Goal: Find specific page/section: Locate a particular part of the current website

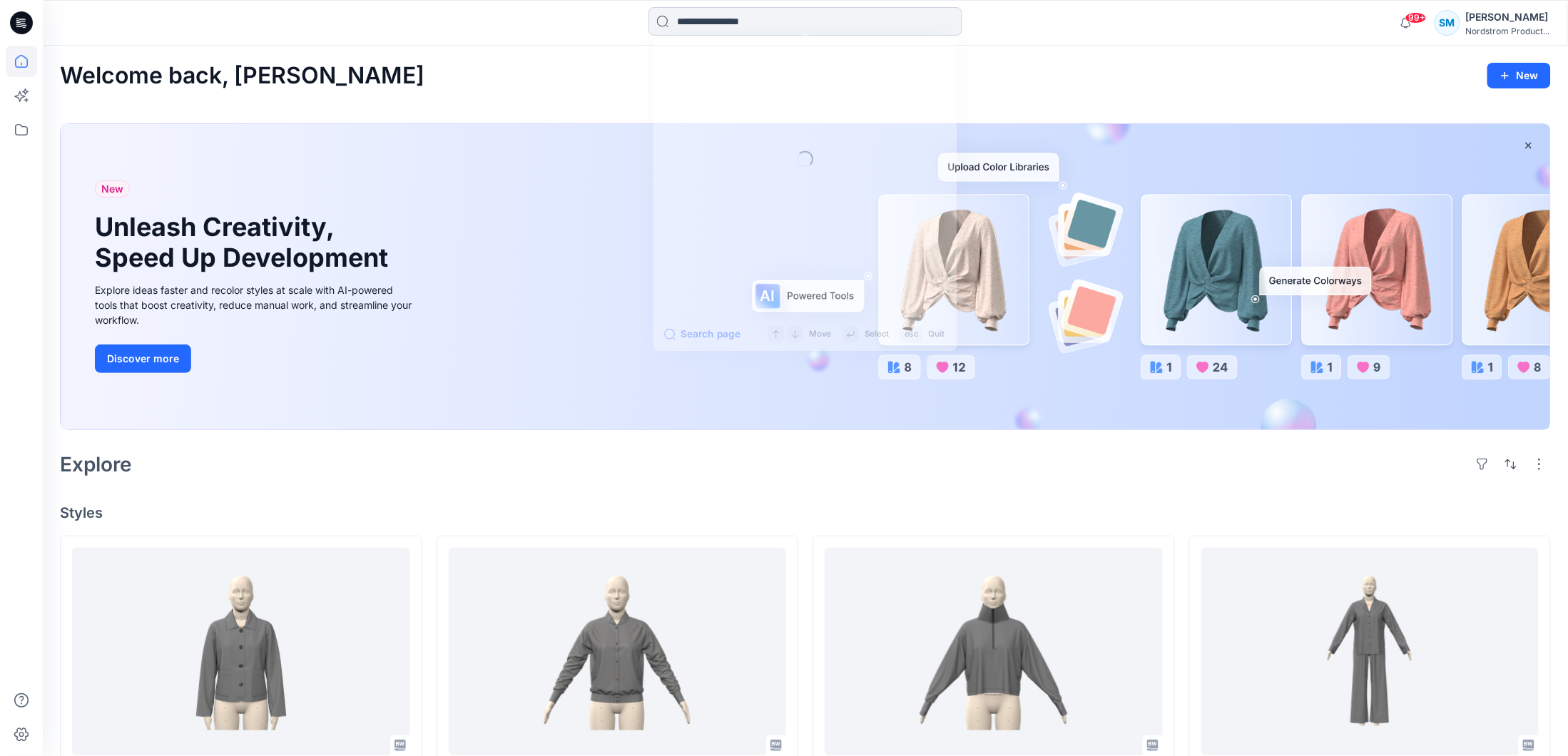
click at [813, 19] on input at bounding box center [805, 21] width 314 height 29
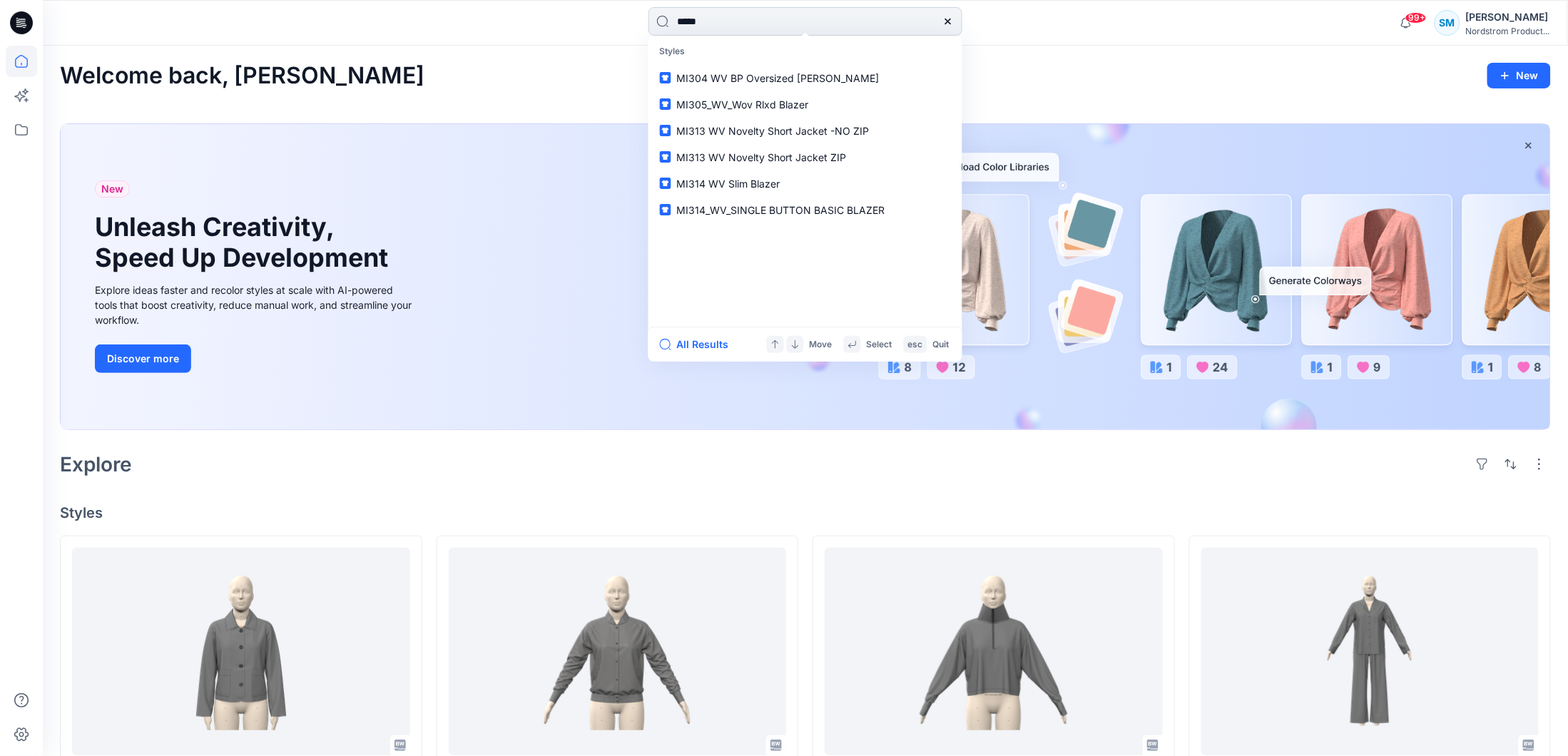
type input "*****"
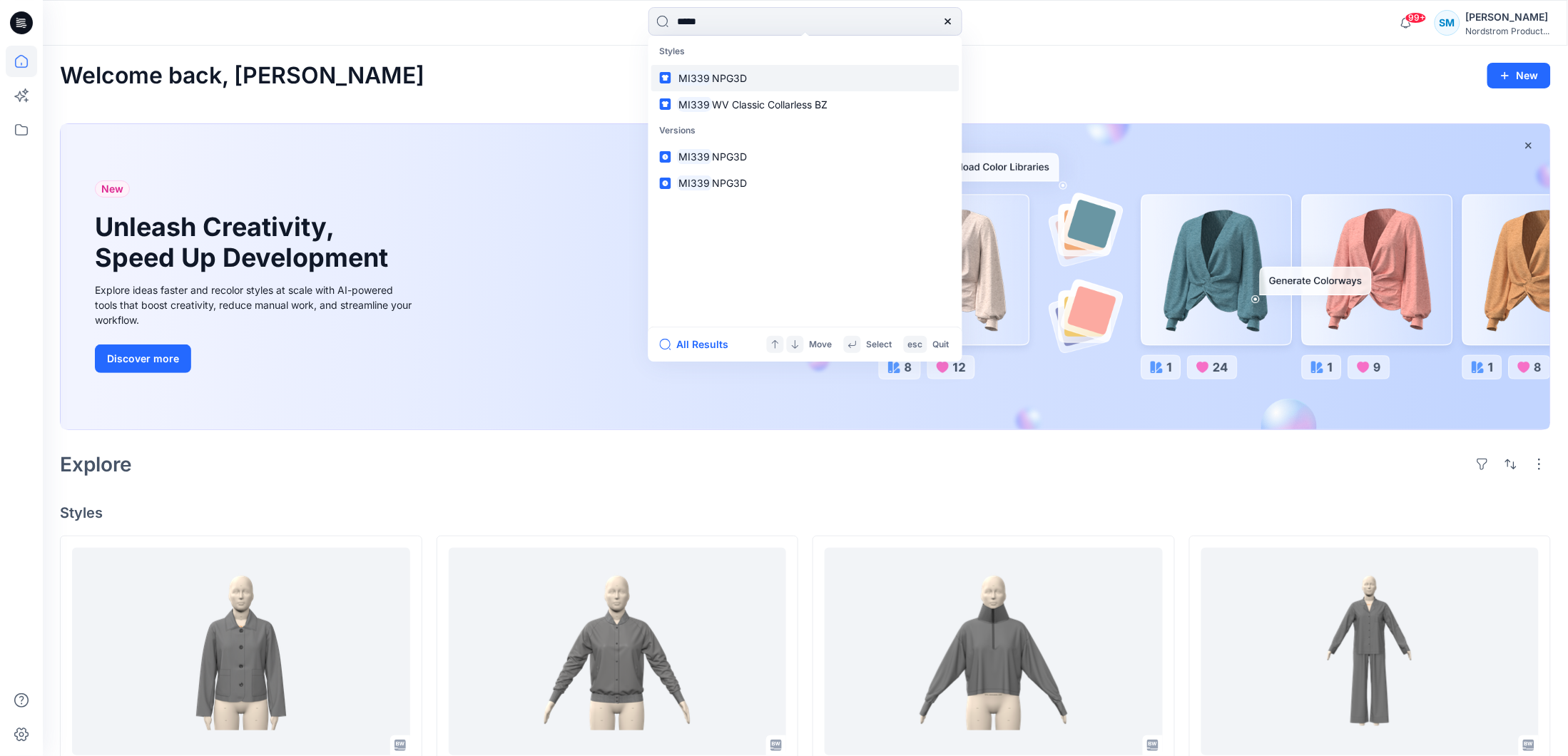
click at [763, 80] on link "MI339 NPG3D" at bounding box center [805, 78] width 308 height 27
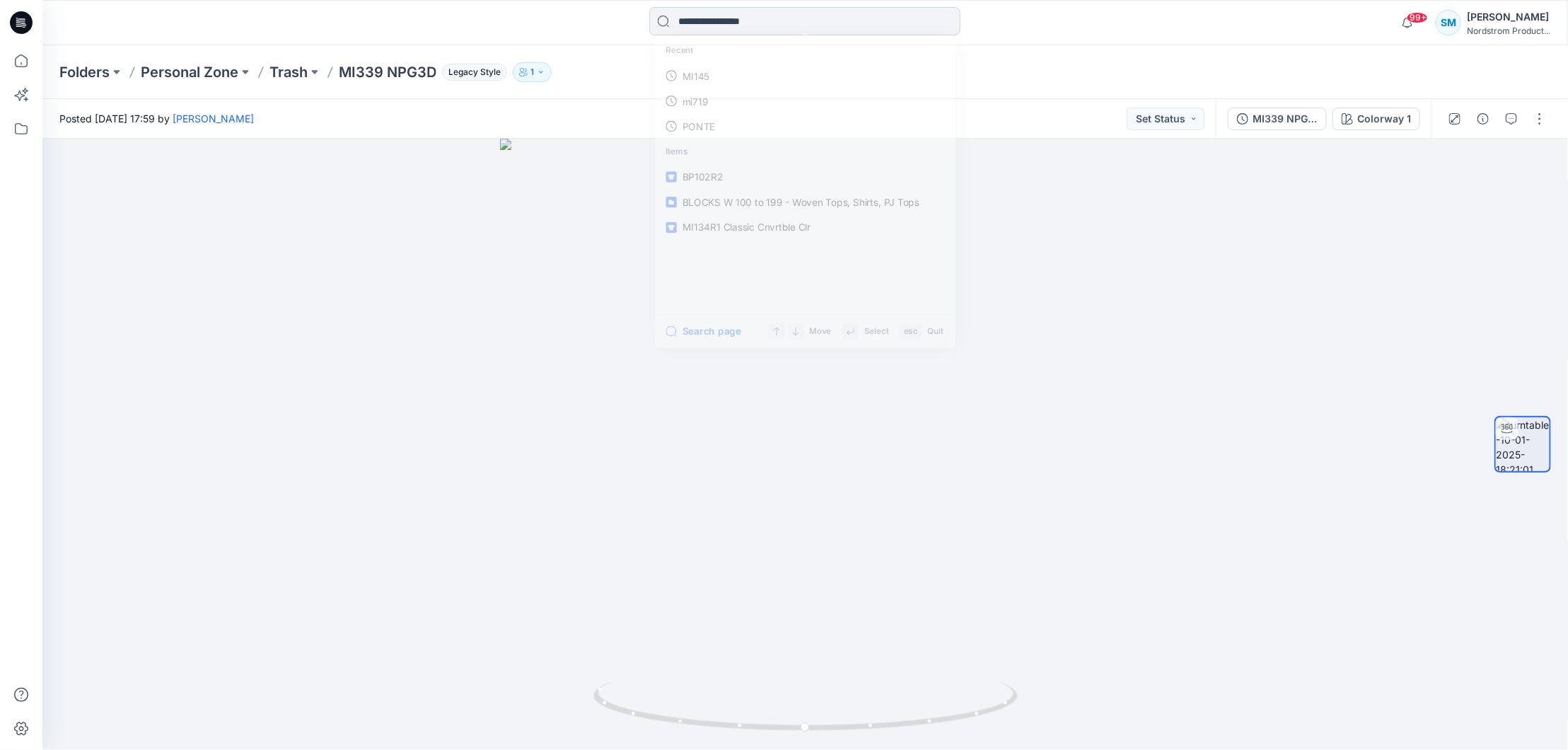
click at [822, 21] on input at bounding box center [804, 21] width 311 height 29
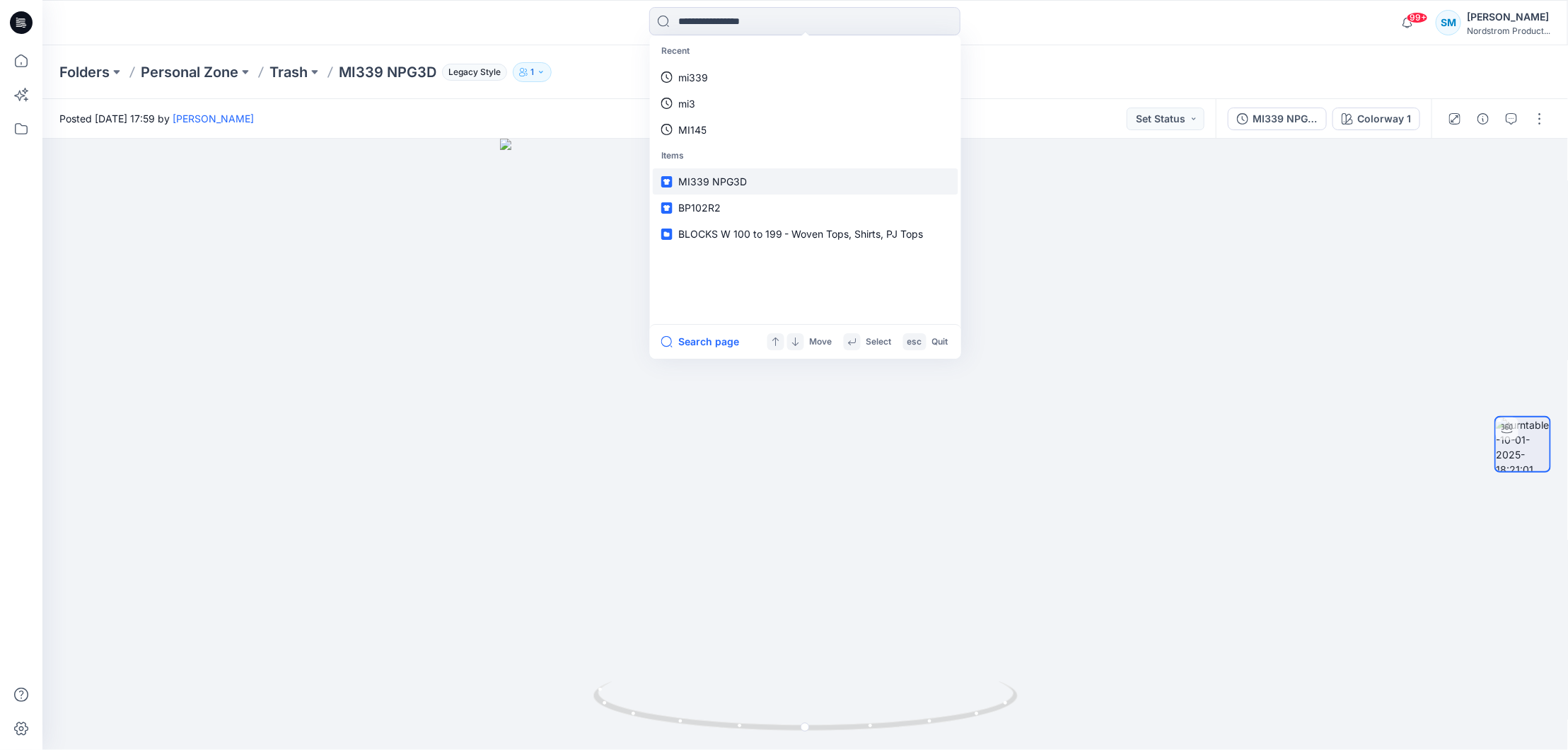
click at [720, 179] on span "MI339 NPG3D" at bounding box center [712, 182] width 69 height 12
click at [742, 20] on input at bounding box center [804, 21] width 311 height 29
click at [724, 235] on span "BLOCKS W 100 to 199 - Woven Tops, Shirts, PJ Tops" at bounding box center [801, 234] width 245 height 12
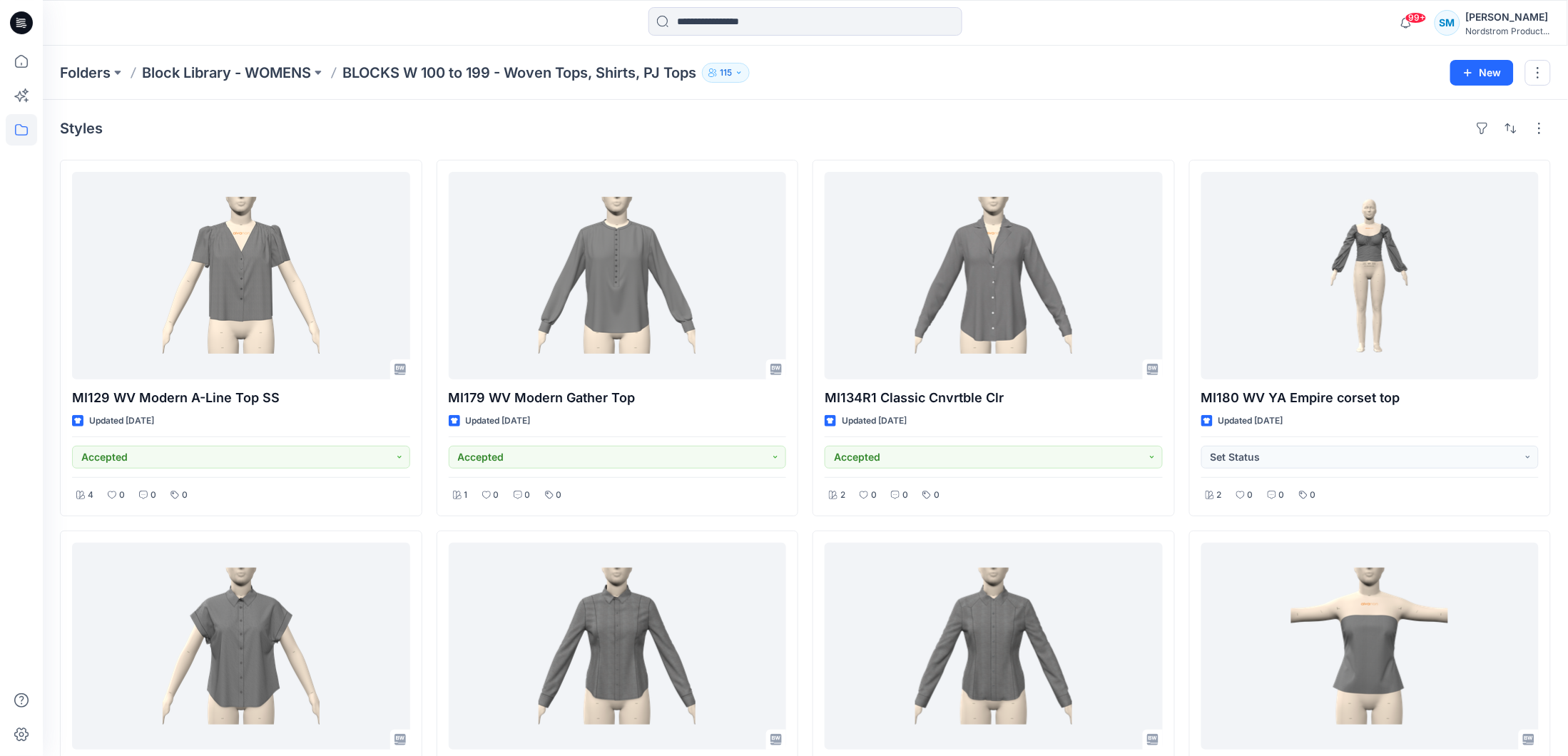
click at [374, 72] on p "BLOCKS W 100 to 199 - Woven Tops, Shirts, PJ Tops" at bounding box center [520, 73] width 354 height 20
click at [262, 66] on p "Block Library - WOMENS" at bounding box center [226, 73] width 169 height 20
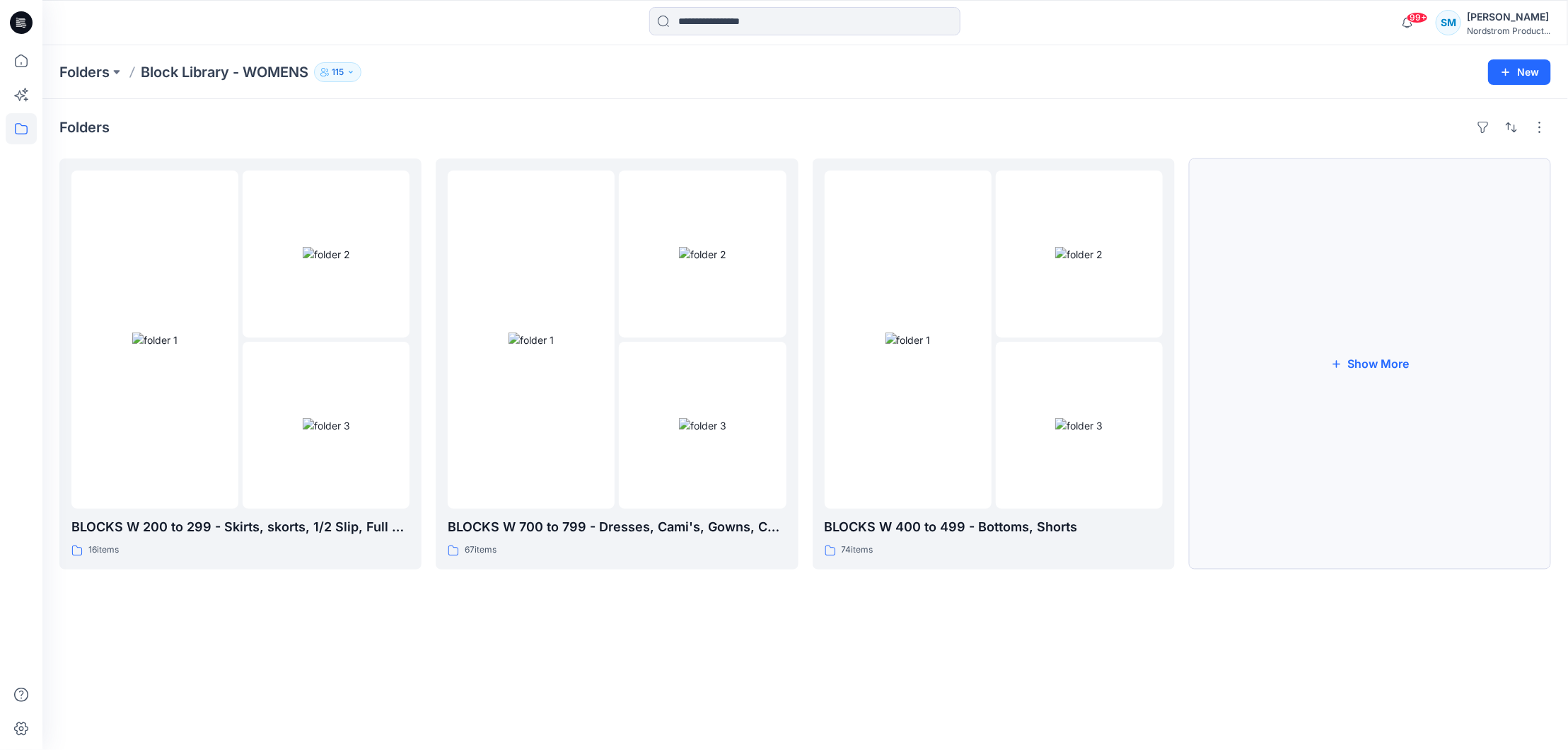
click at [1244, 361] on button "Show More" at bounding box center [1370, 364] width 362 height 411
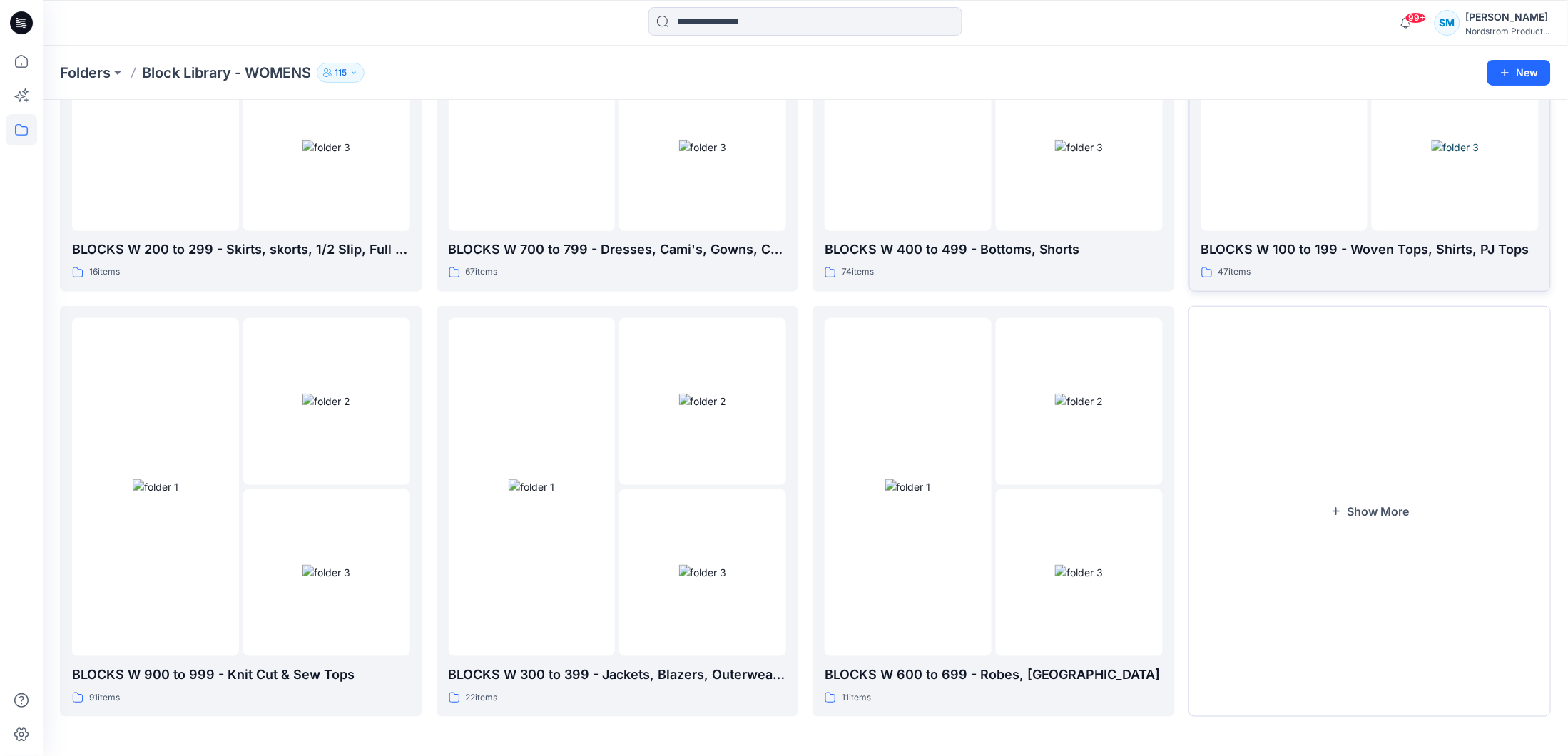
scroll to position [279, 0]
click at [679, 566] on img at bounding box center [703, 571] width 48 height 15
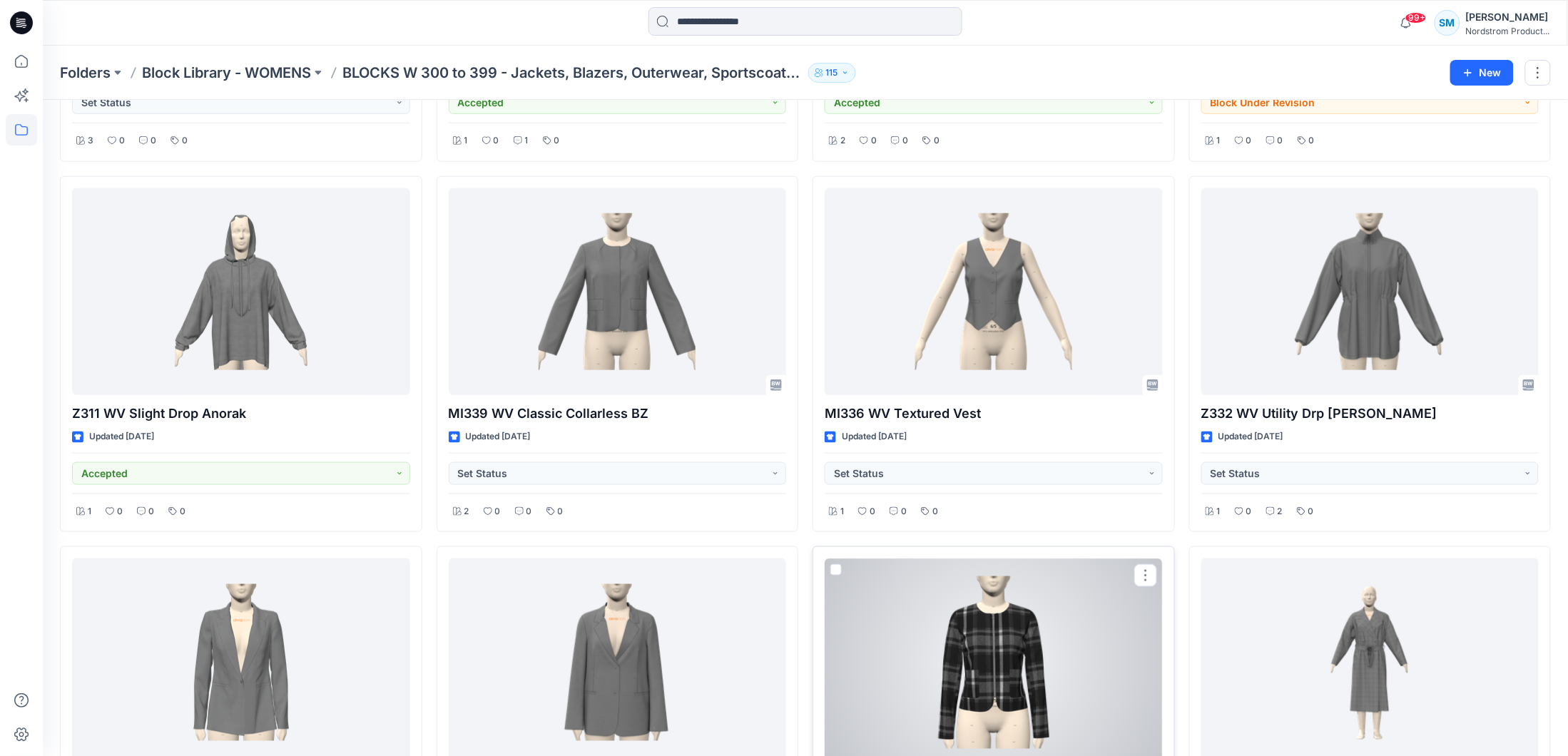
scroll to position [348, 0]
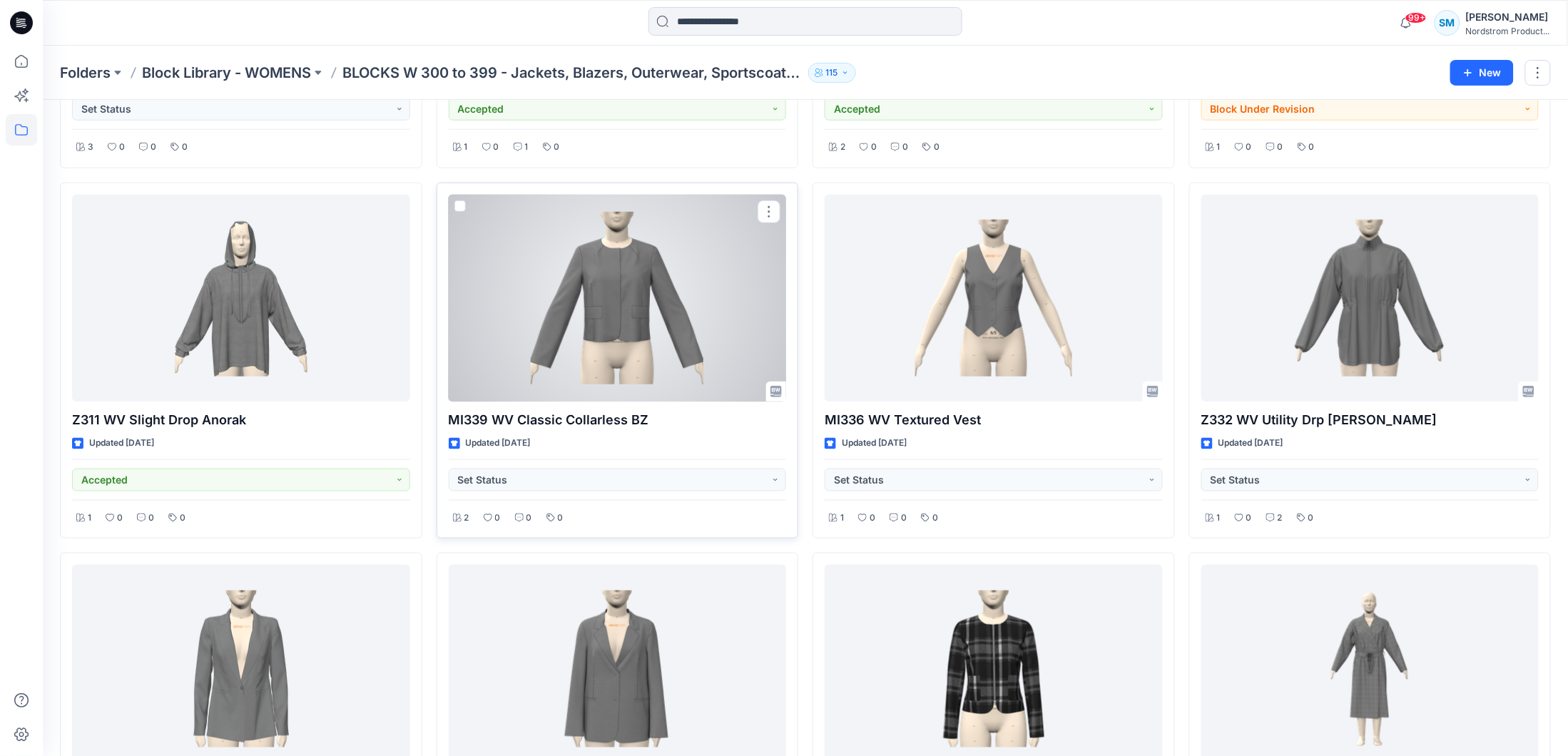
click at [656, 350] on div at bounding box center [617, 299] width 338 height 208
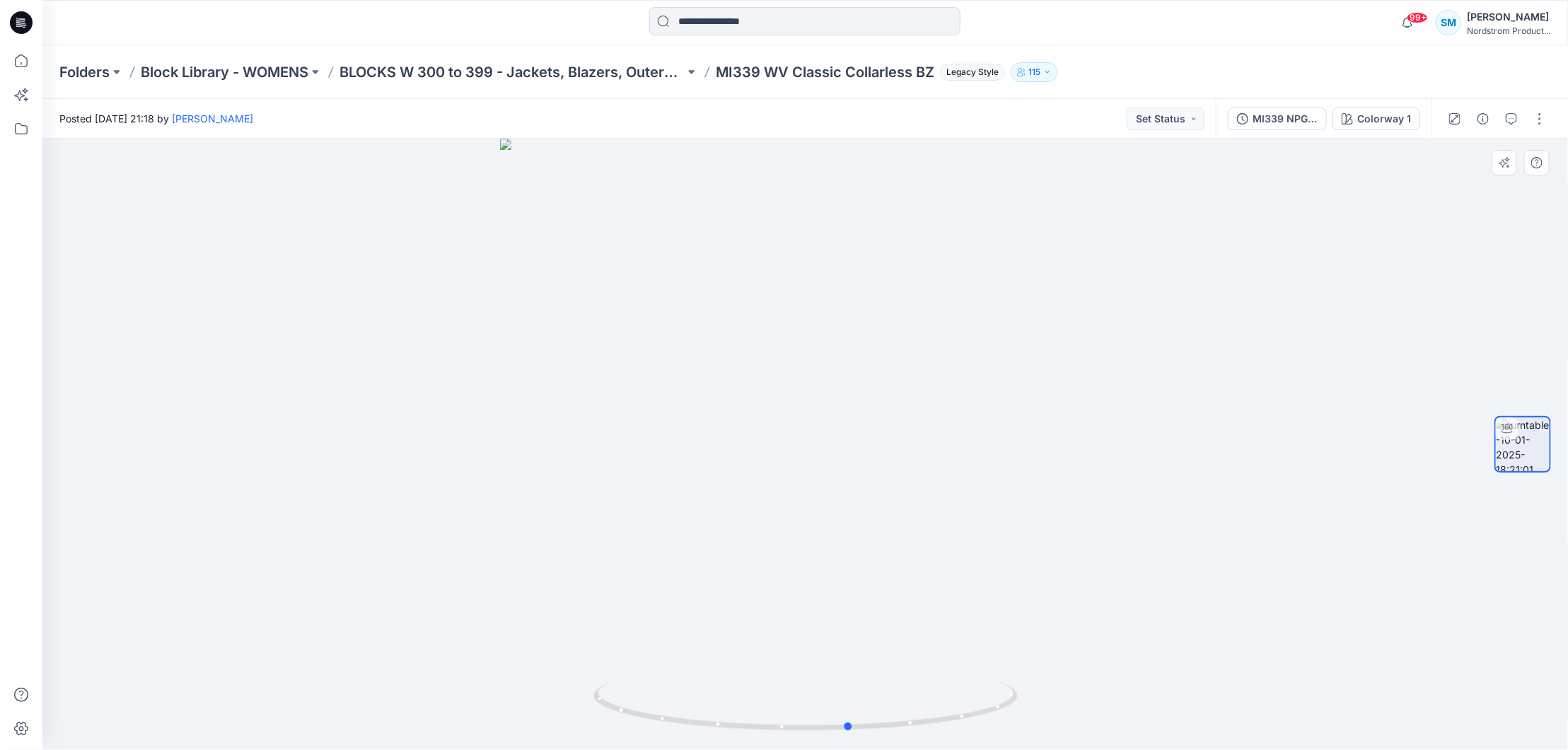
drag, startPoint x: 989, startPoint y: 574, endPoint x: 609, endPoint y: 594, distance: 380.5
click at [609, 594] on div at bounding box center [805, 444] width 1525 height 611
